Goal: Task Accomplishment & Management: Use online tool/utility

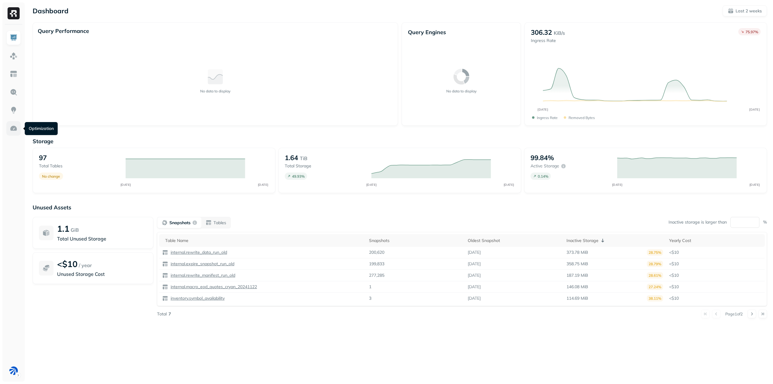
click at [17, 126] on img at bounding box center [14, 128] width 8 height 8
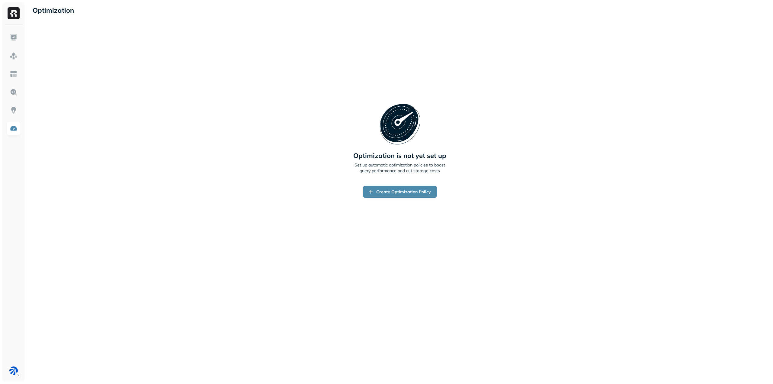
click at [385, 199] on div "Optimization is not yet set up Set up automatic optimization policies to boost …" at bounding box center [400, 151] width 734 height 248
click at [385, 190] on link "Create Optimization Policy" at bounding box center [400, 192] width 74 height 12
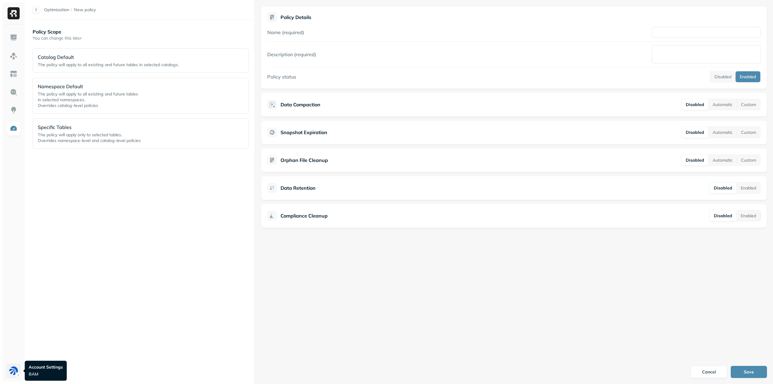
click at [15, 373] on html "Optimization / New policy Policy Scope You can change this later Catalog Defaul…" at bounding box center [386, 192] width 773 height 384
click at [51, 337] on p "BAM Dev" at bounding box center [57, 336] width 34 height 6
